Goal: Information Seeking & Learning: Learn about a topic

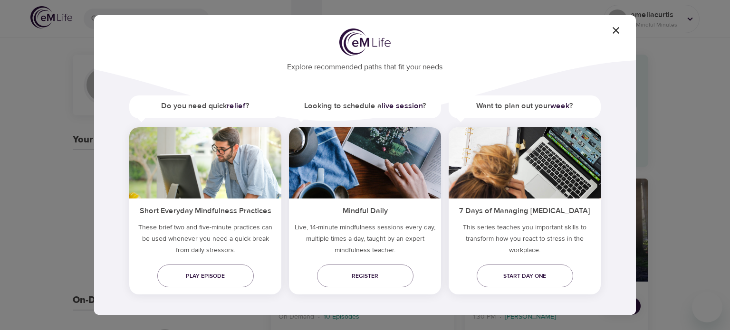
scroll to position [29, 0]
click at [387, 274] on span "Register" at bounding box center [365, 276] width 81 height 10
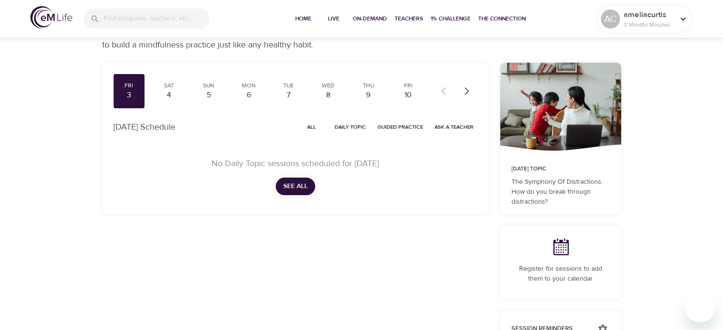
scroll to position [38, 0]
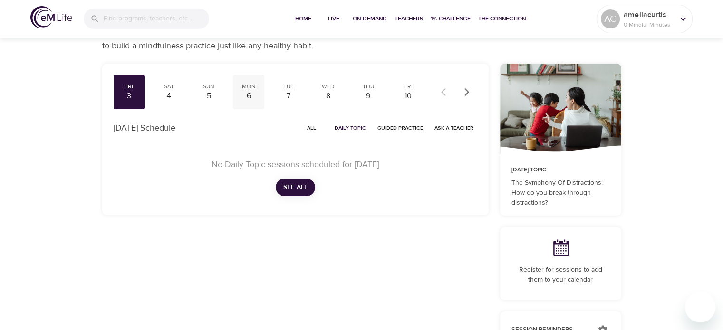
click at [253, 92] on div "6" at bounding box center [249, 96] width 24 height 11
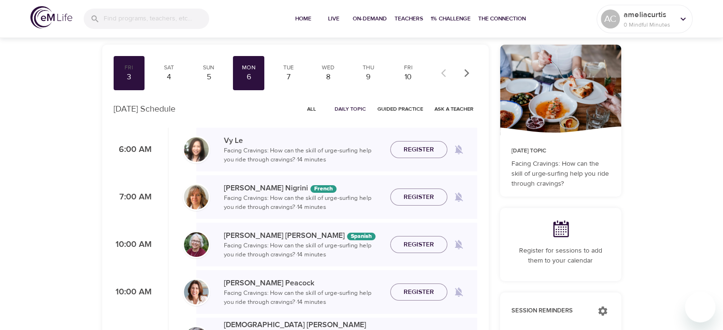
scroll to position [24, 0]
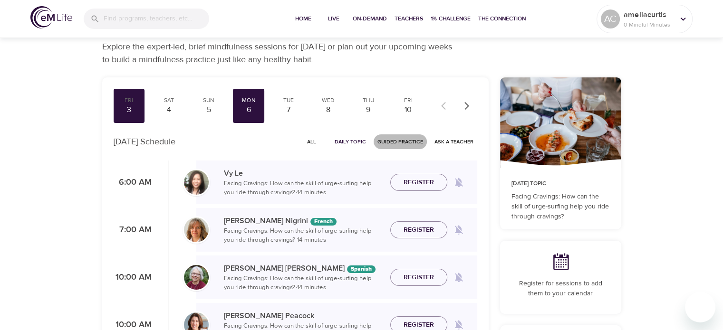
click at [386, 141] on span "Guided Practice" at bounding box center [400, 141] width 46 height 9
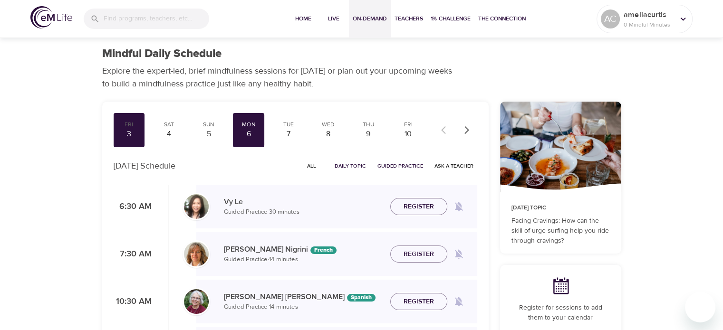
click at [374, 26] on button "On-Demand" at bounding box center [370, 19] width 42 height 38
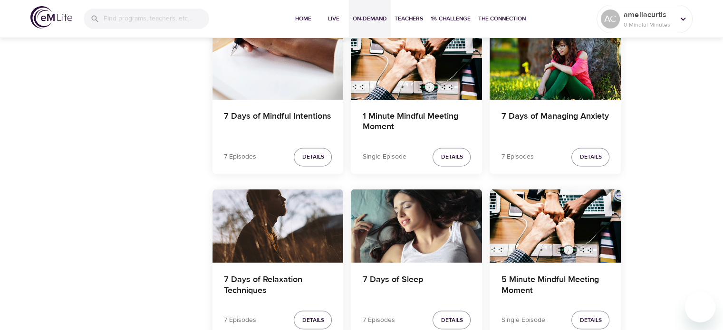
scroll to position [1627, 0]
click at [306, 118] on h4 "7 Days of Mindful Intentions" at bounding box center [278, 122] width 108 height 23
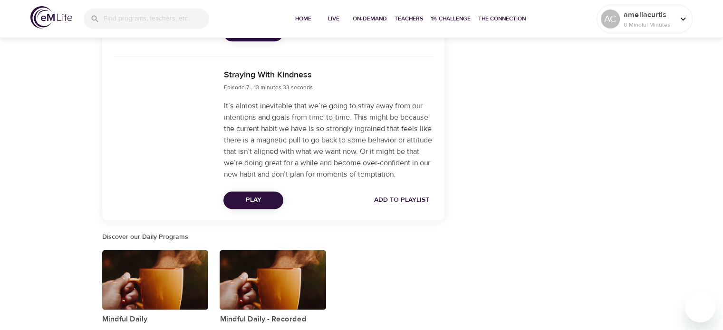
scroll to position [1244, 0]
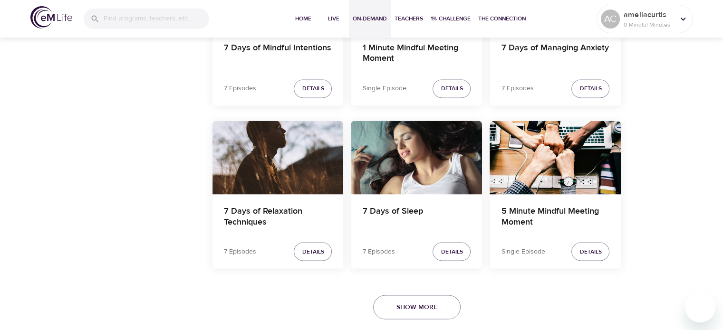
scroll to position [1709, 0]
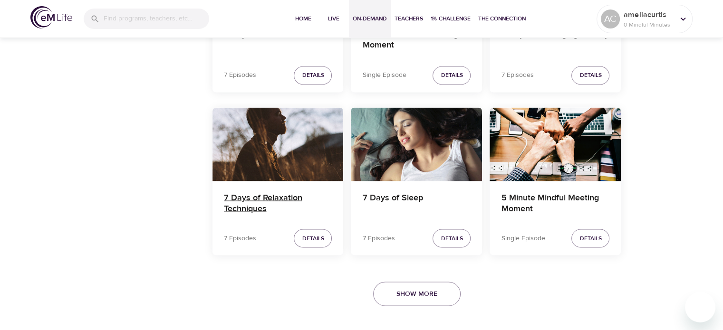
click at [319, 192] on h4 "7 Days of Relaxation Techniques" at bounding box center [278, 203] width 108 height 23
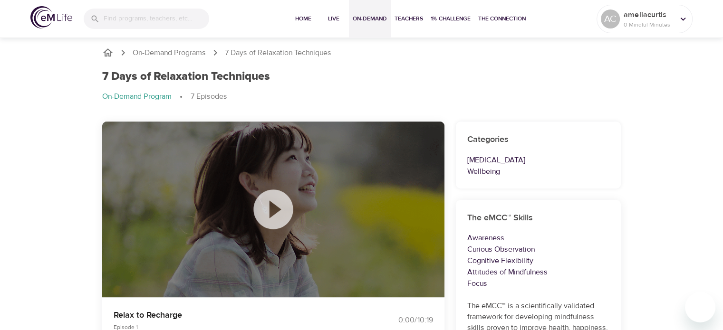
click at [374, 19] on span "On-Demand" at bounding box center [370, 19] width 34 height 10
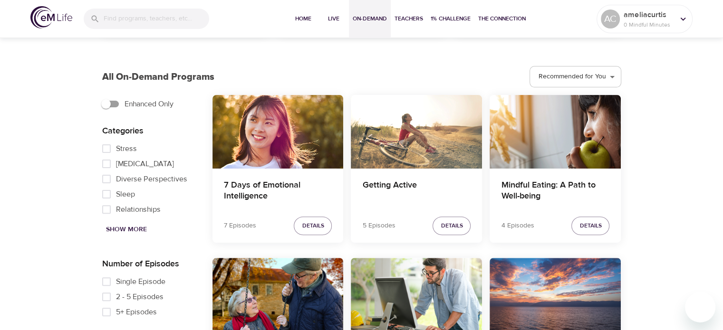
scroll to position [247, 0]
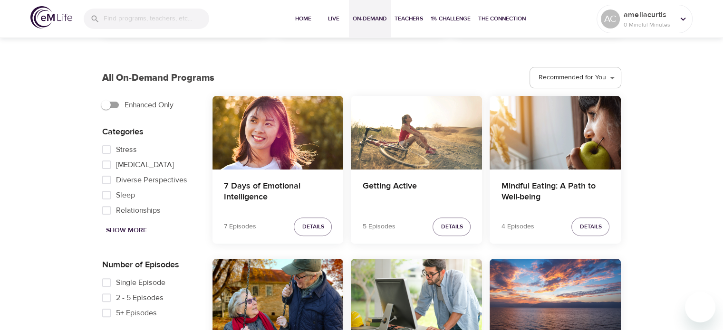
click at [135, 230] on span "Show More" at bounding box center [126, 231] width 41 height 12
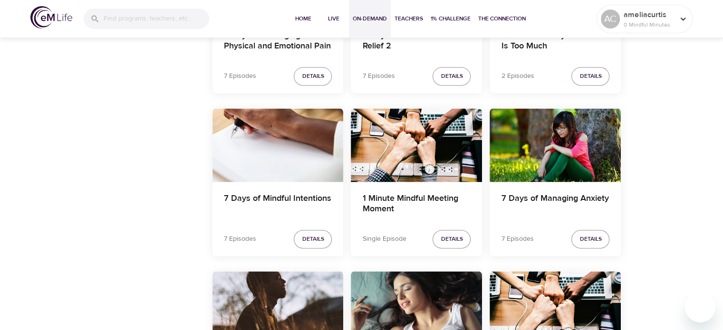
scroll to position [1709, 0]
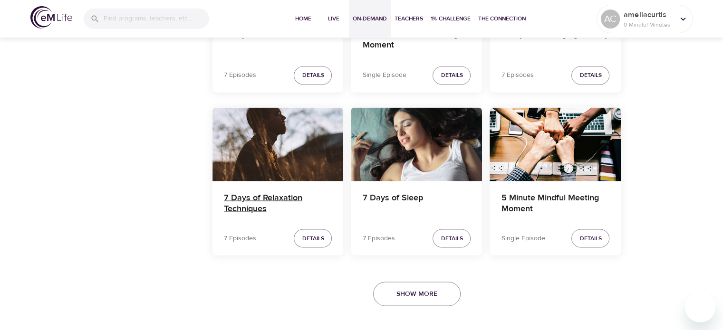
click at [285, 198] on h4 "7 Days of Relaxation Techniques" at bounding box center [278, 203] width 108 height 23
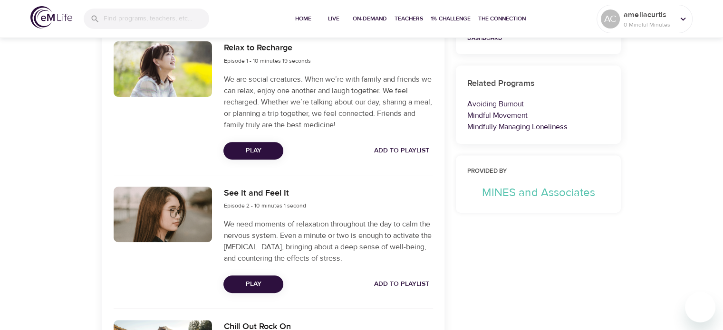
scroll to position [357, 0]
click at [499, 121] on div "Mindfully Managing Loneliness" at bounding box center [538, 126] width 143 height 11
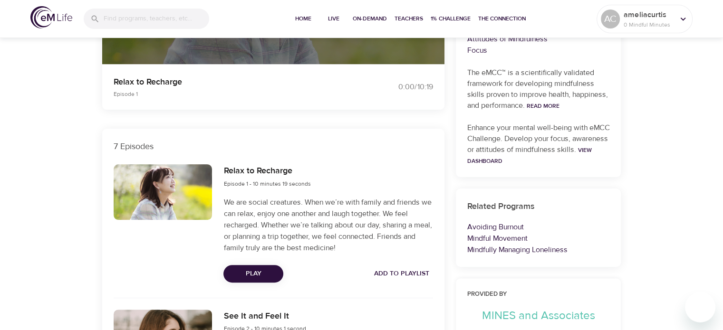
scroll to position [234, 0]
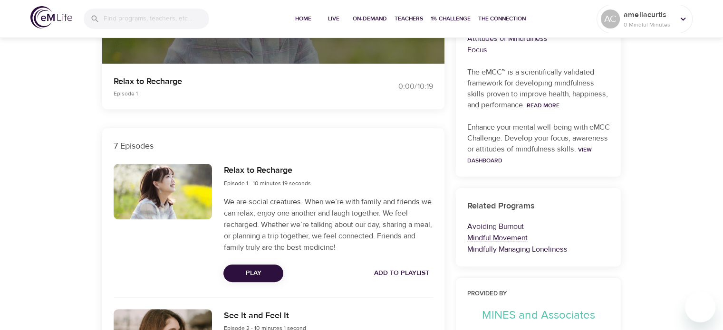
click at [518, 239] on link "Mindful Movement" at bounding box center [497, 238] width 60 height 10
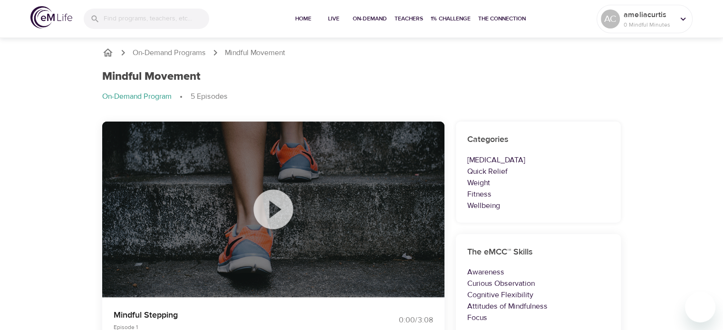
click at [264, 212] on icon at bounding box center [272, 209] width 39 height 39
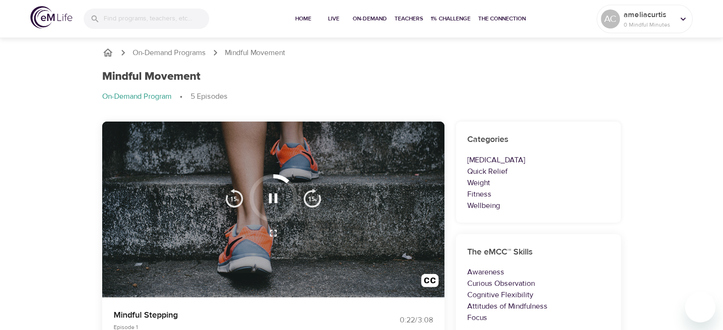
click at [303, 265] on div at bounding box center [273, 210] width 342 height 176
